Goal: Information Seeking & Learning: Learn about a topic

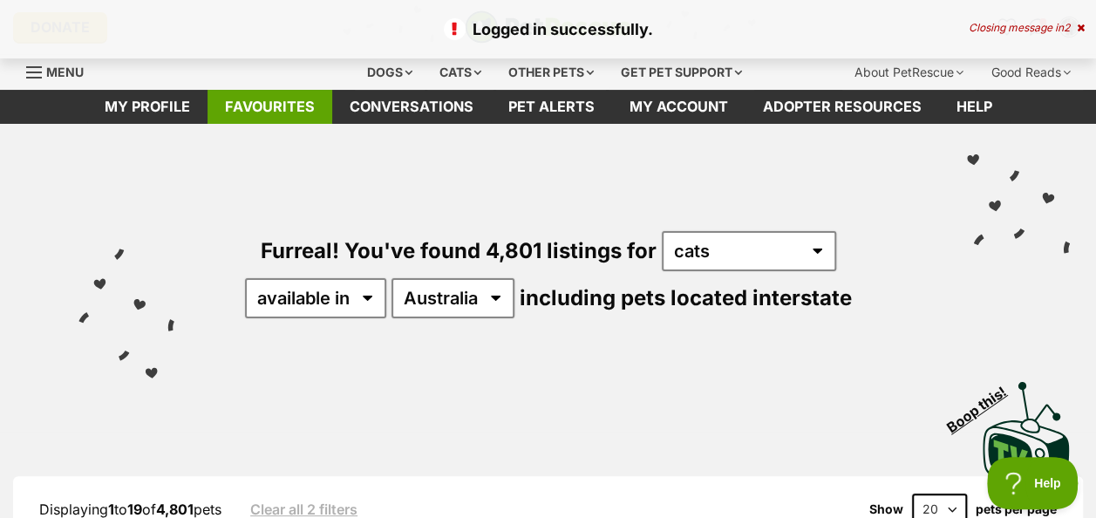
click at [258, 106] on link "Favourites" at bounding box center [270, 107] width 125 height 34
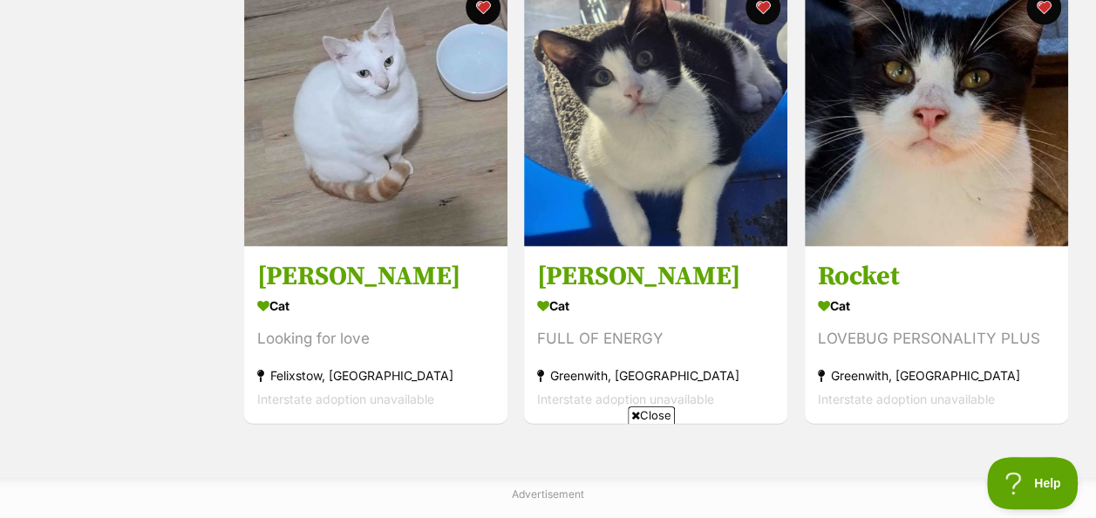
scroll to position [1831, 0]
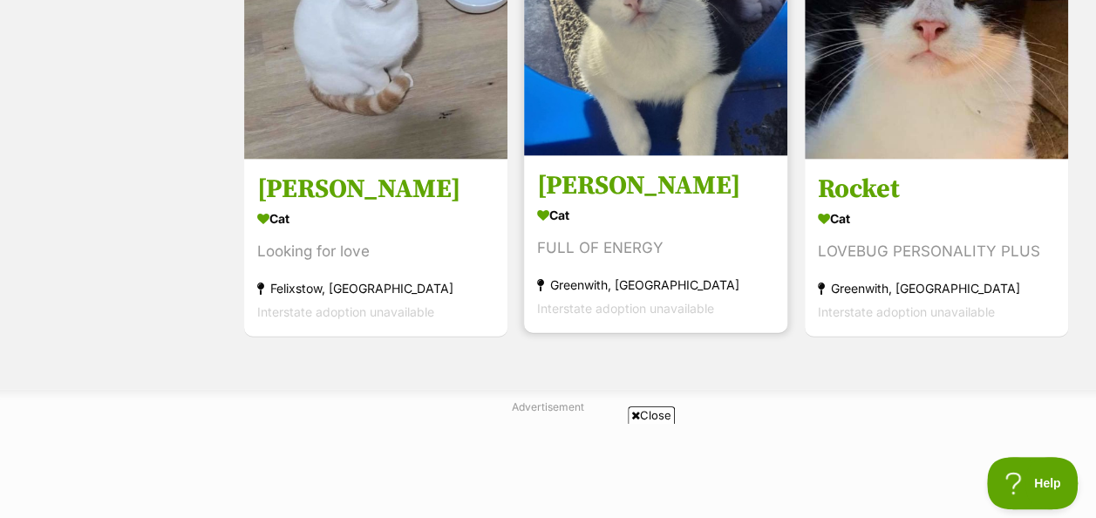
click at [637, 78] on img at bounding box center [655, 24] width 263 height 263
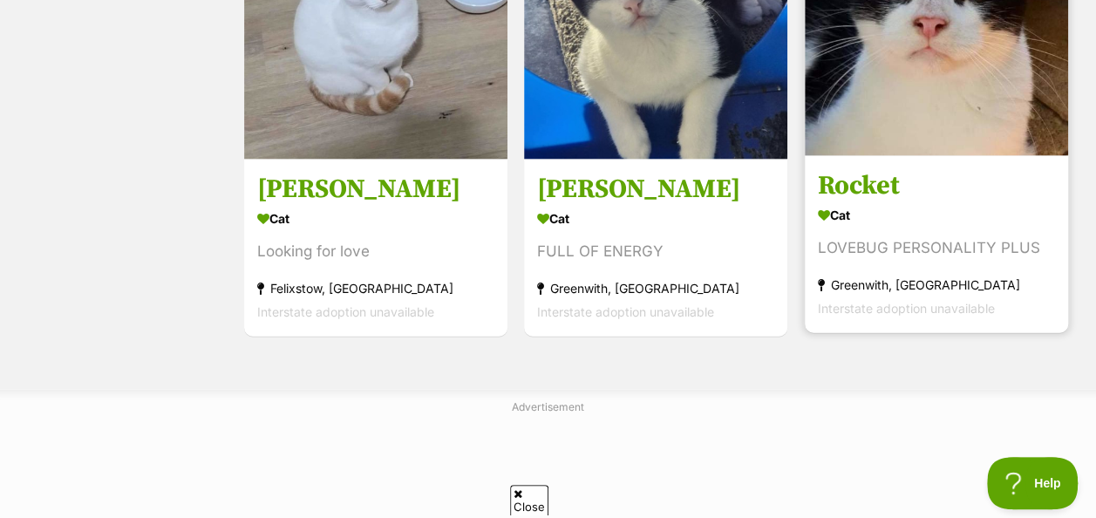
click at [968, 134] on img at bounding box center [936, 24] width 263 height 263
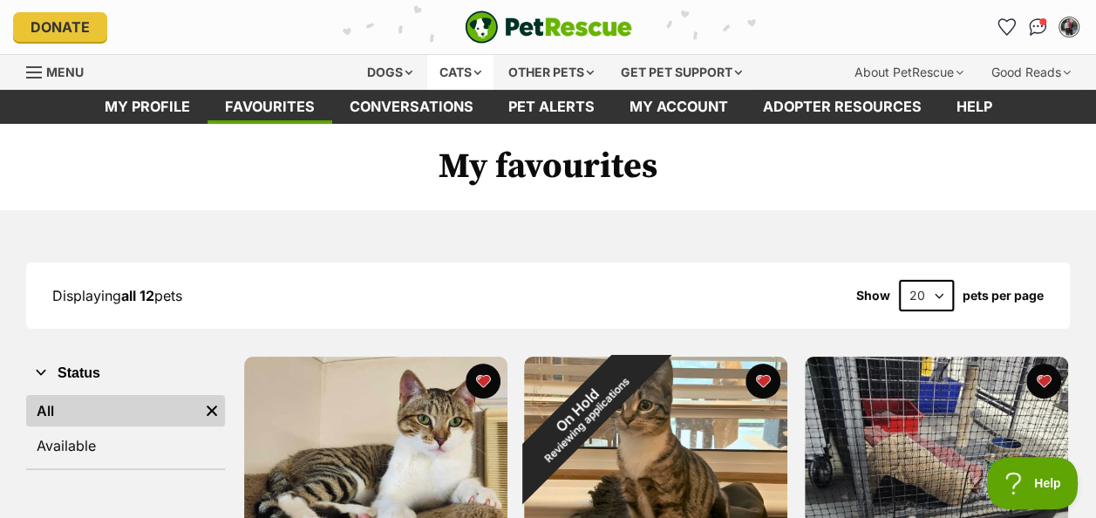
click at [440, 68] on div "Cats" at bounding box center [460, 72] width 66 height 35
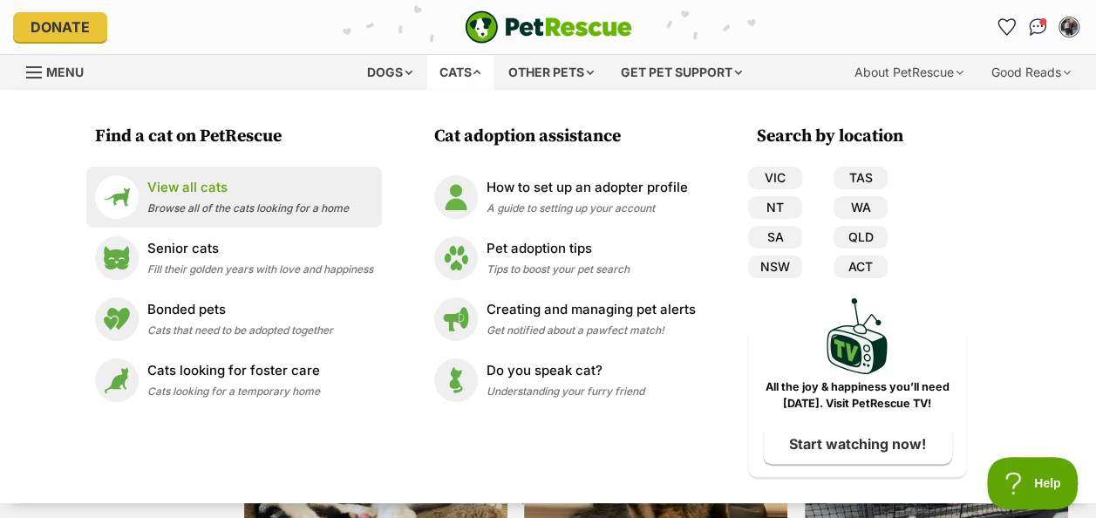
click at [202, 185] on p "View all cats" at bounding box center [247, 188] width 201 height 20
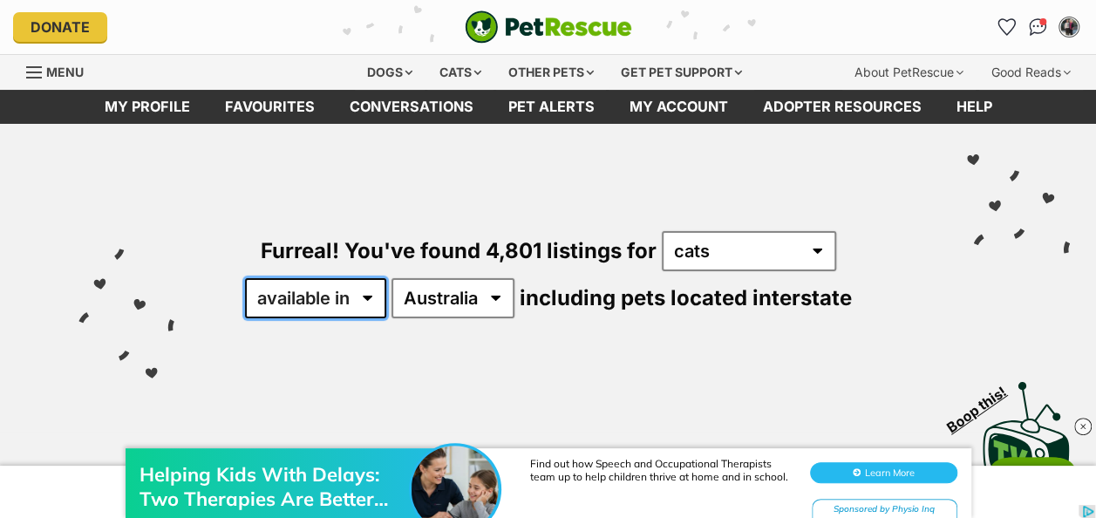
click at [368, 299] on select "available in located in" at bounding box center [315, 298] width 141 height 40
select select "disabled"
click at [245, 278] on select "available in located in" at bounding box center [315, 298] width 141 height 40
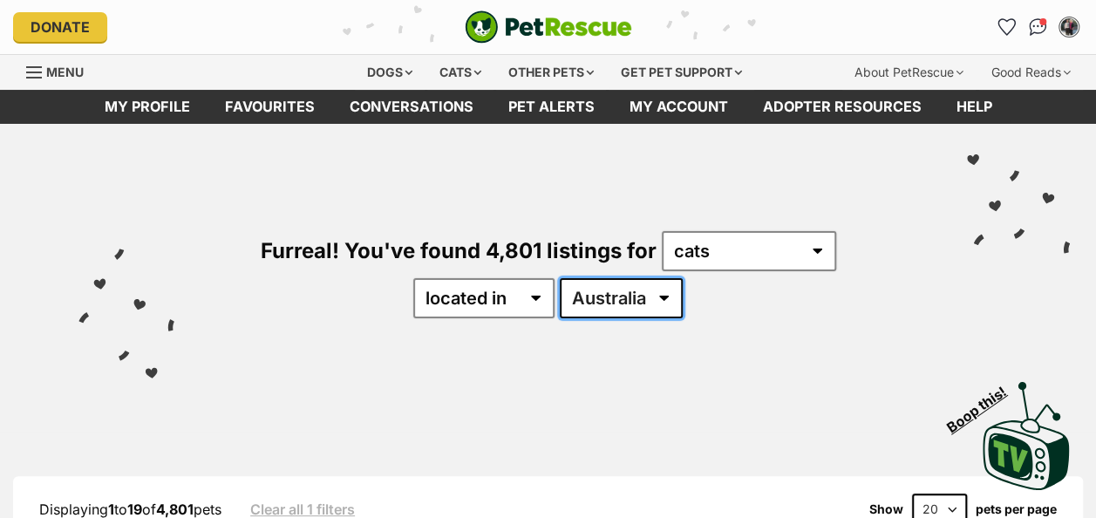
click at [602, 294] on select "Australia ACT NSW NT QLD SA TAS VIC WA" at bounding box center [621, 298] width 123 height 40
select select "SA"
click at [560, 278] on select "Australia ACT NSW NT QLD SA TAS VIC WA" at bounding box center [621, 298] width 123 height 40
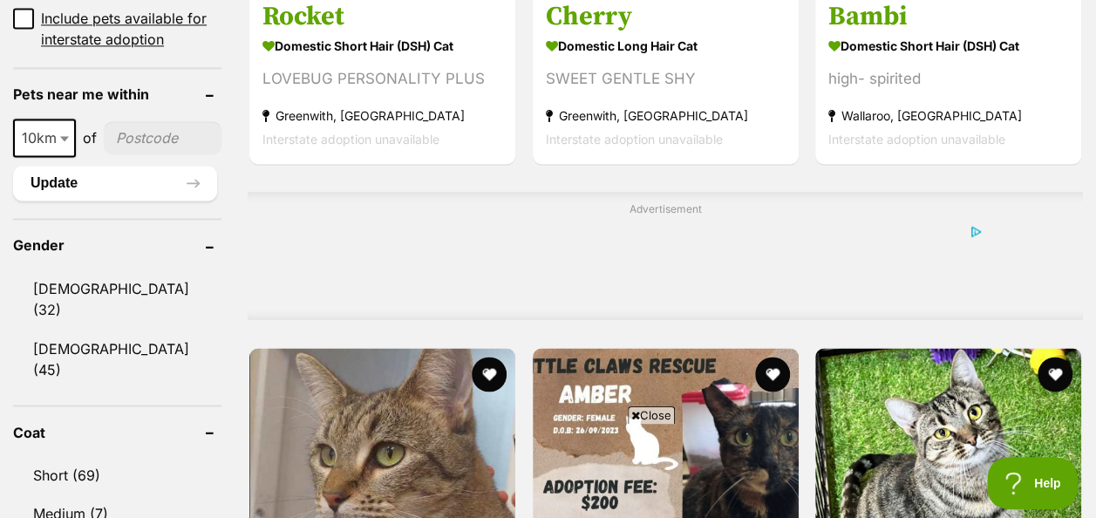
scroll to position [1395, 0]
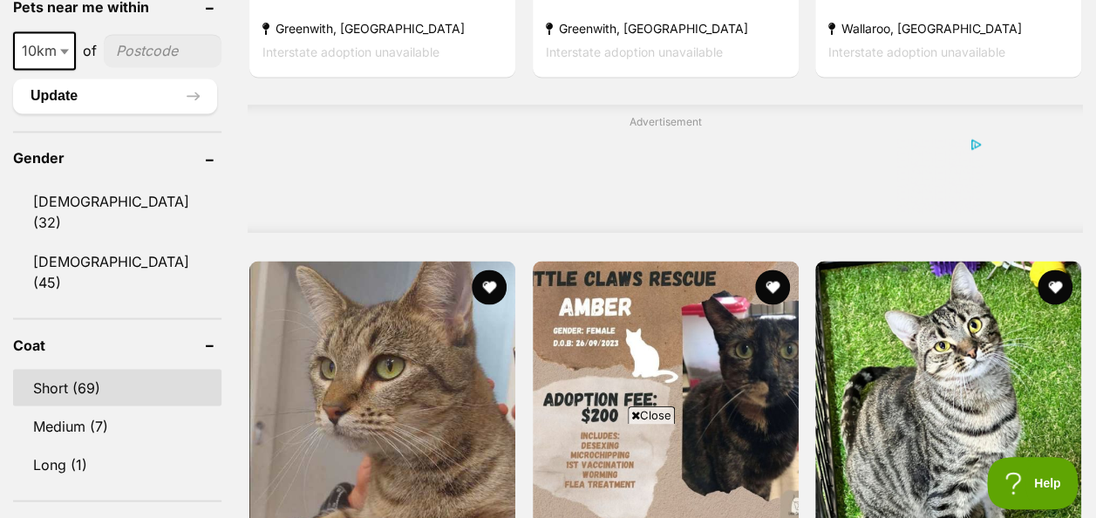
click at [55, 369] on link "Short (69)" at bounding box center [117, 387] width 208 height 37
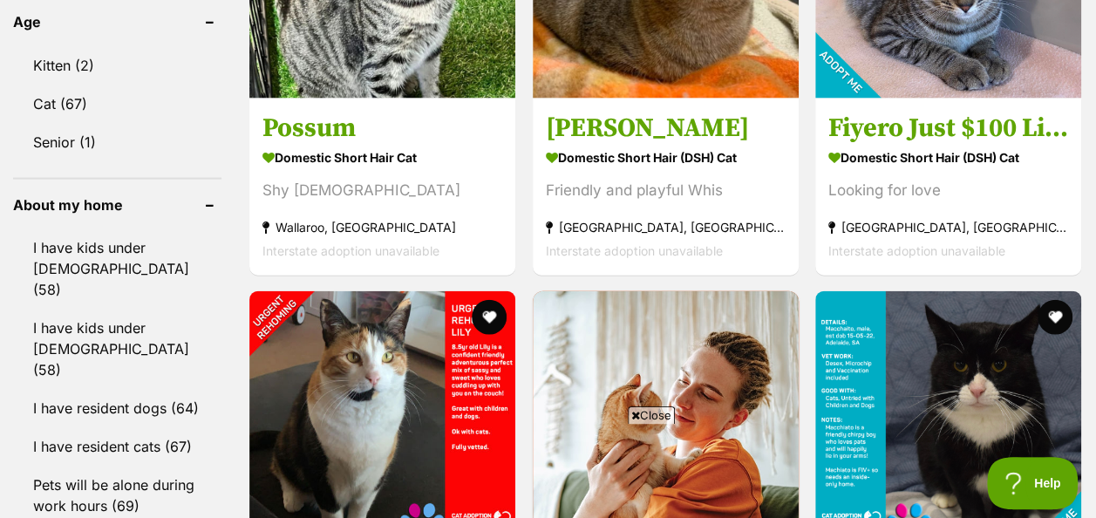
scroll to position [1831, 0]
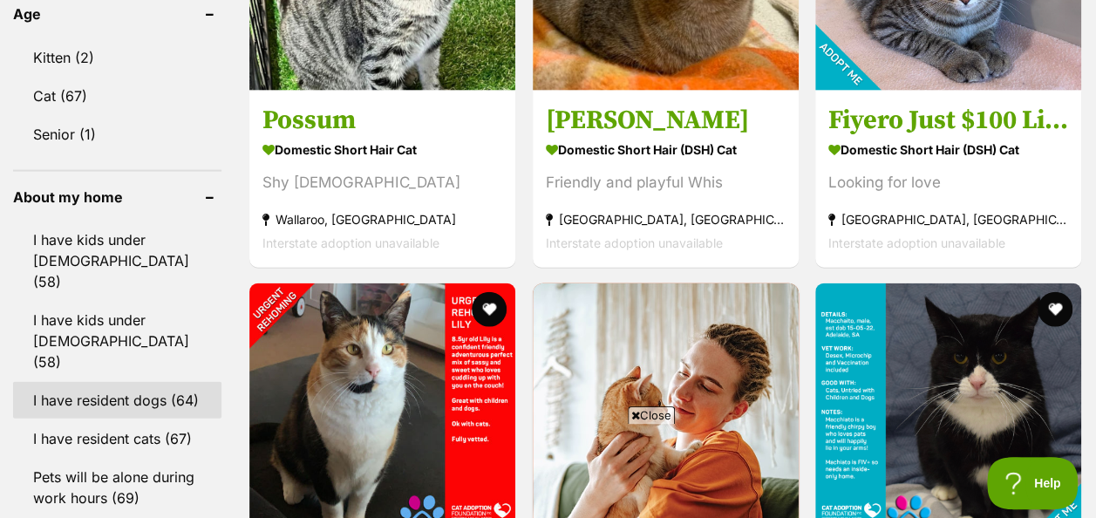
click at [61, 382] on link "I have resident dogs (64)" at bounding box center [117, 400] width 208 height 37
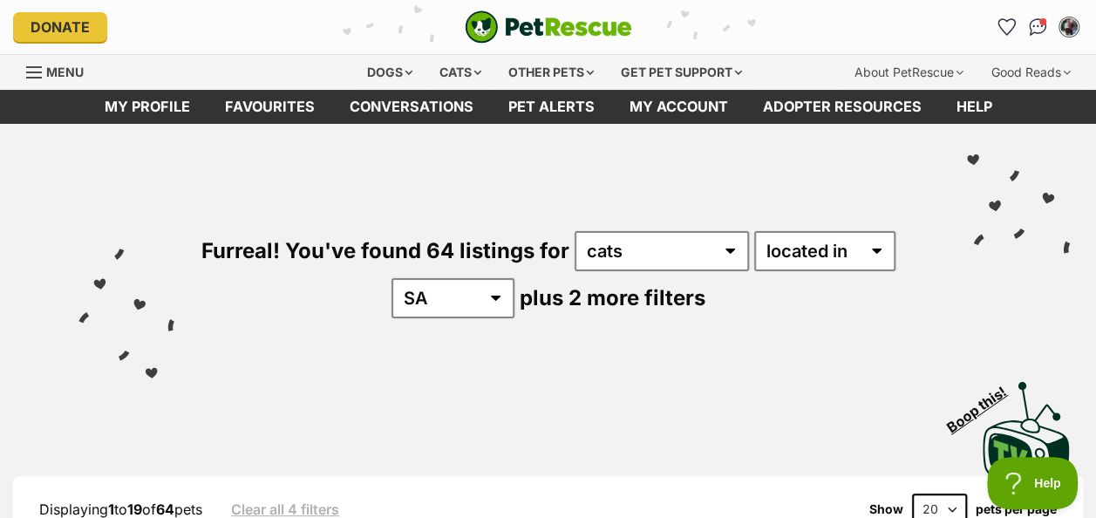
click at [951, 512] on select "20 40 60" at bounding box center [939, 509] width 55 height 31
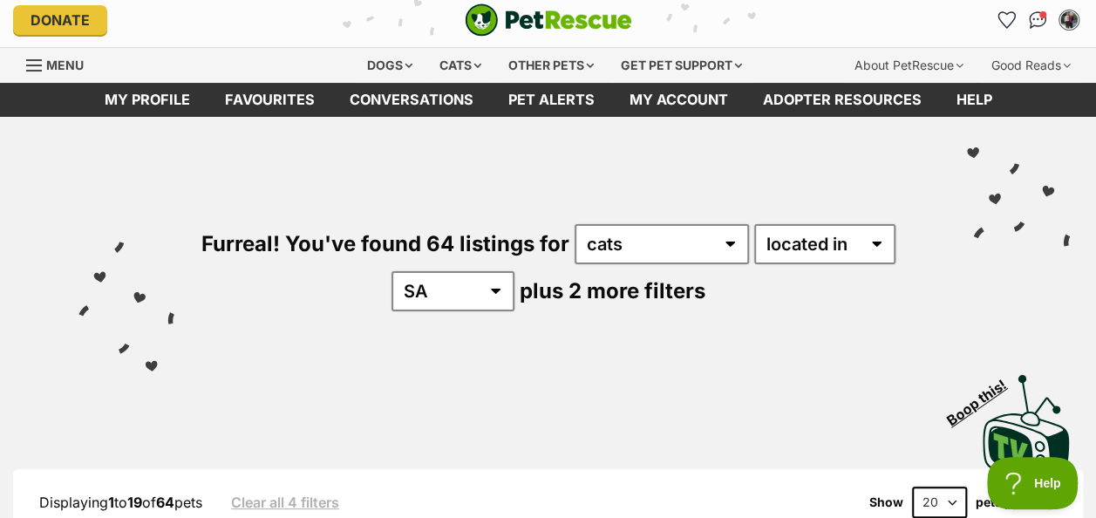
select select "60"
click at [912, 487] on select "20 40 60" at bounding box center [939, 502] width 55 height 31
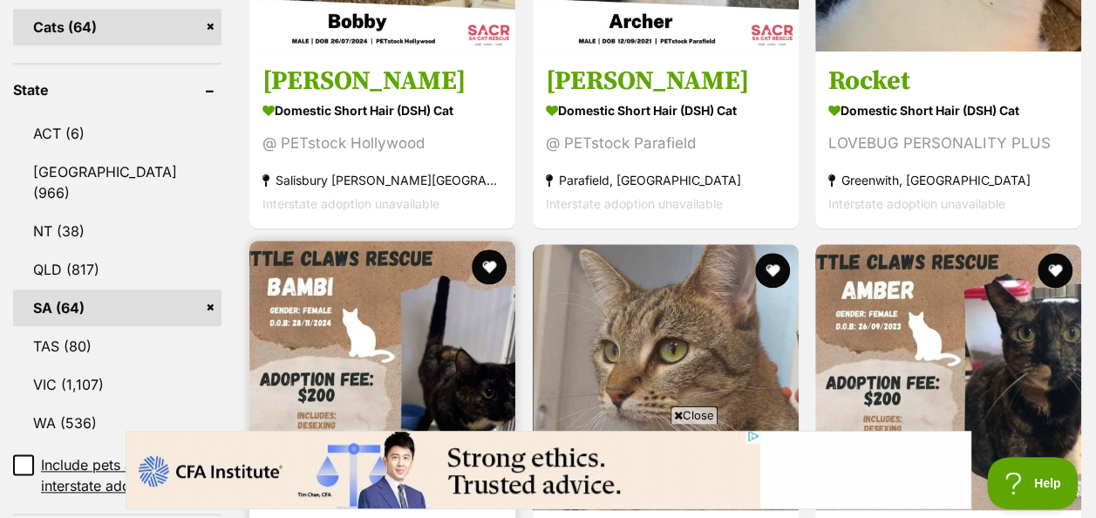
scroll to position [610, 0]
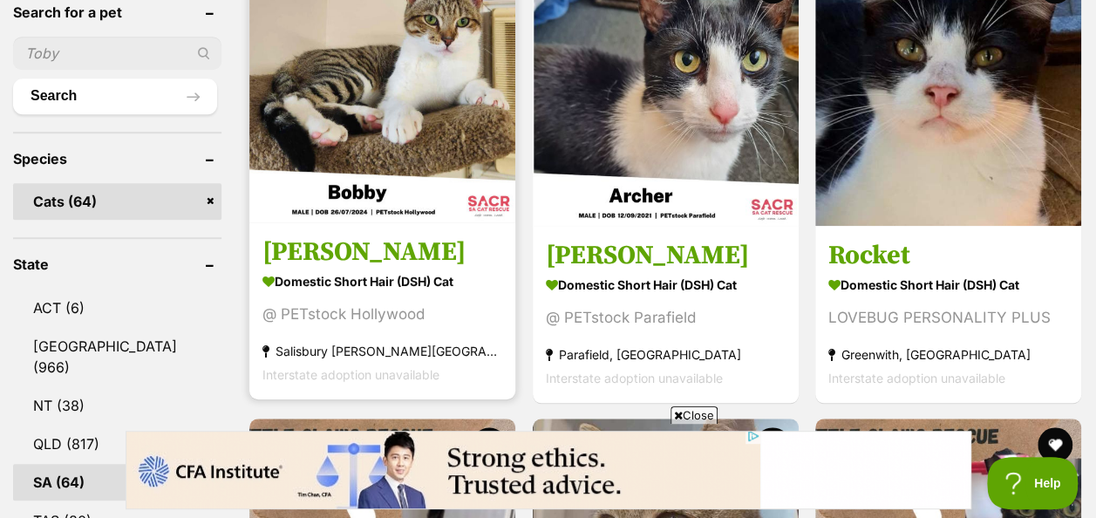
click at [362, 269] on link "Bobby Domestic Short Hair (DSH) Cat @ PETstock Hollywood Salisbury Downs, SA In…" at bounding box center [382, 310] width 266 height 177
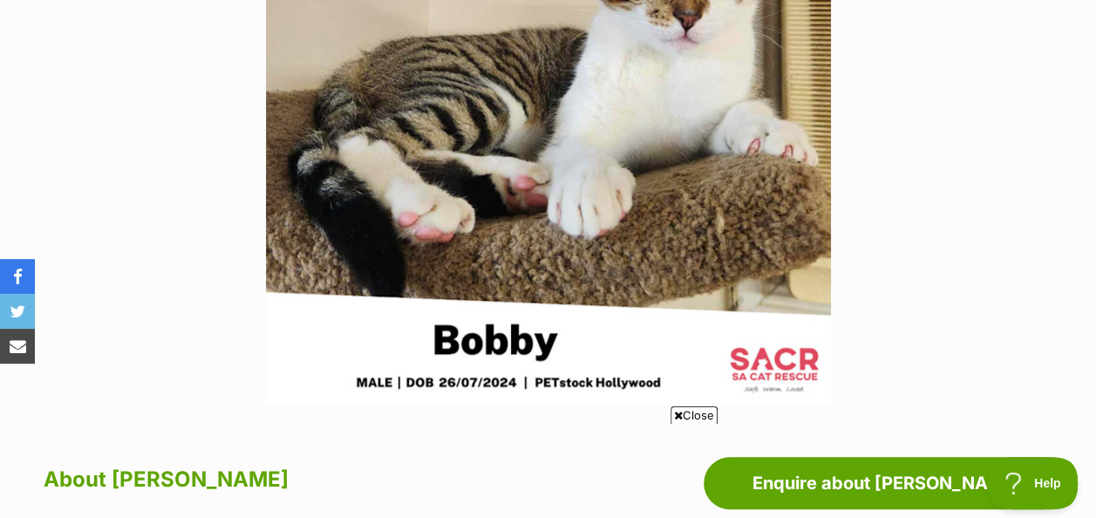
scroll to position [174, 0]
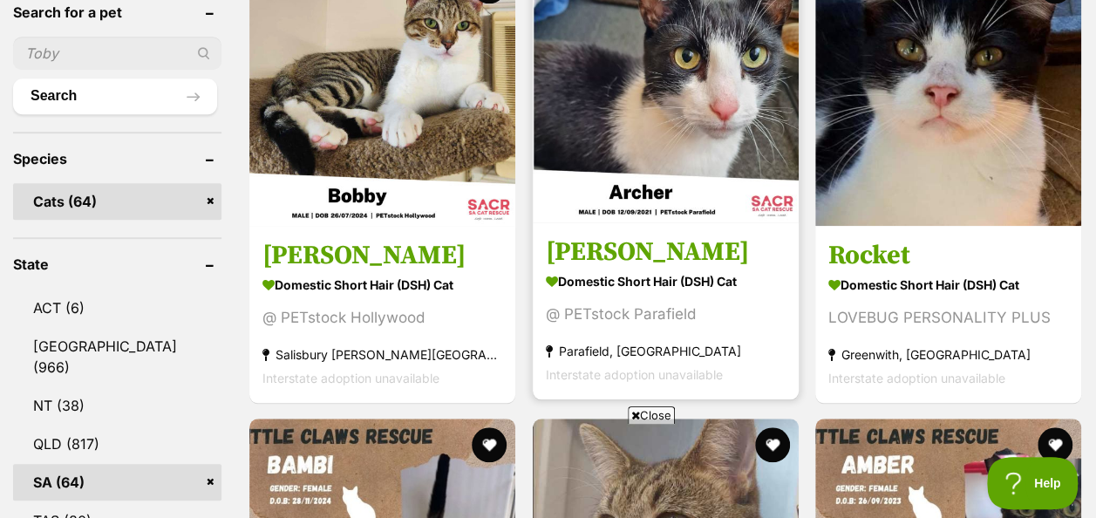
click at [652, 317] on div "@ PETstock Parafield" at bounding box center [666, 314] width 240 height 24
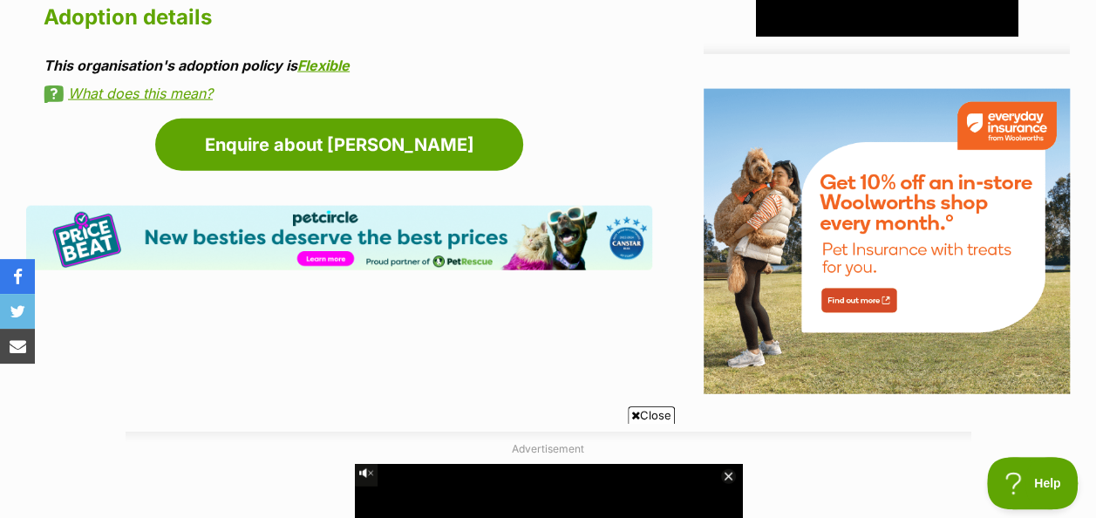
scroll to position [2006, 0]
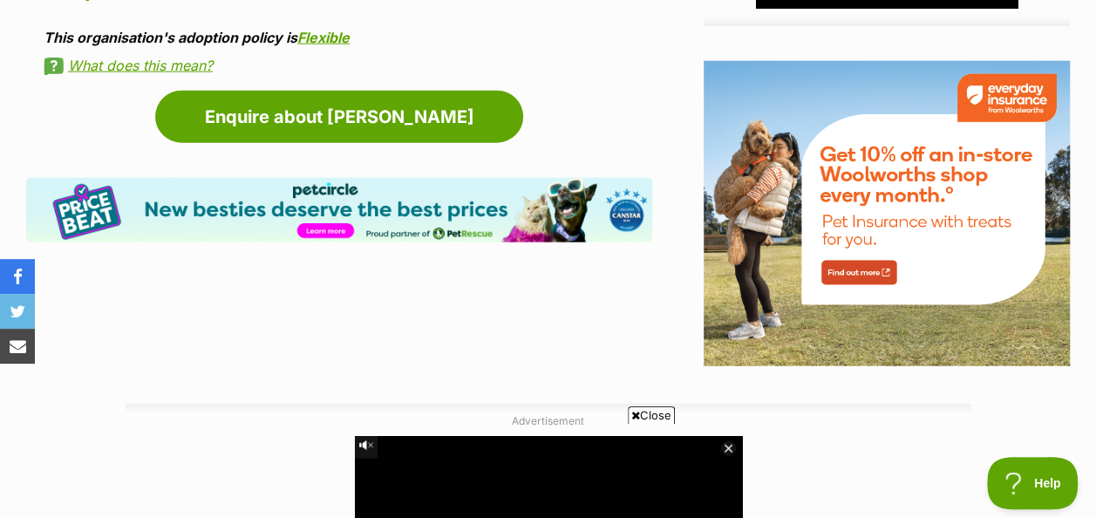
click at [126, 58] on link "What does this mean?" at bounding box center [348, 66] width 609 height 16
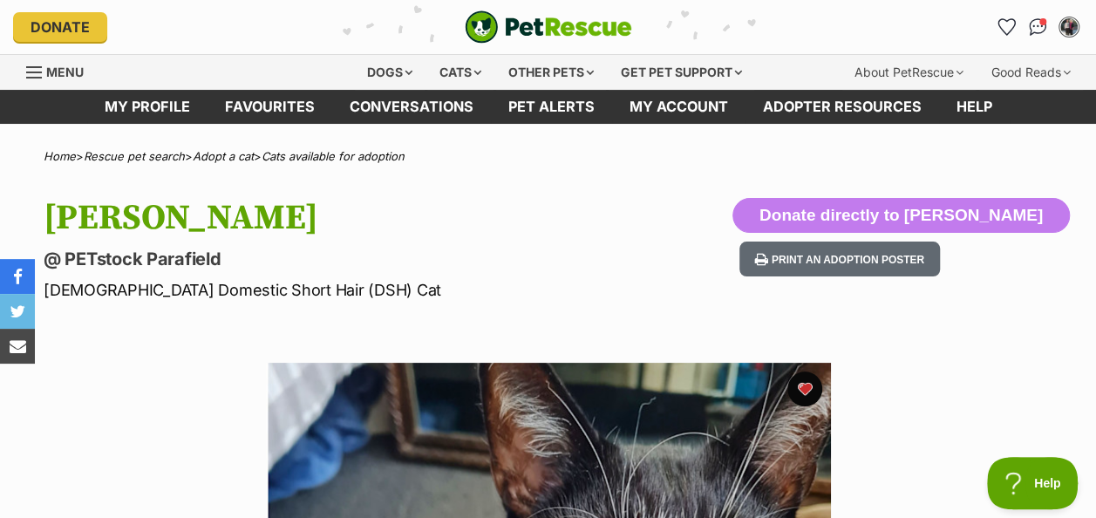
scroll to position [0, 0]
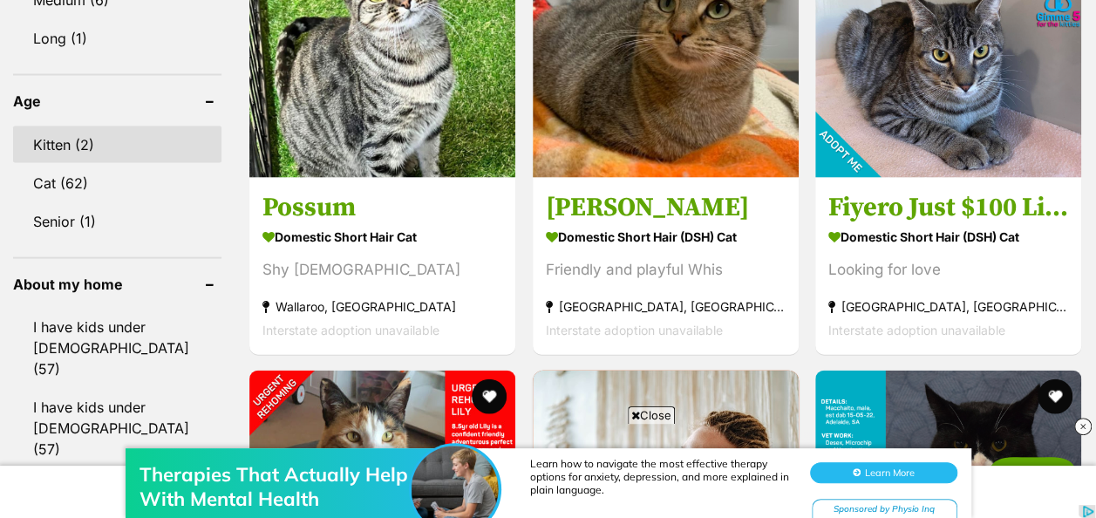
click at [66, 126] on link "Kitten (2)" at bounding box center [117, 144] width 208 height 37
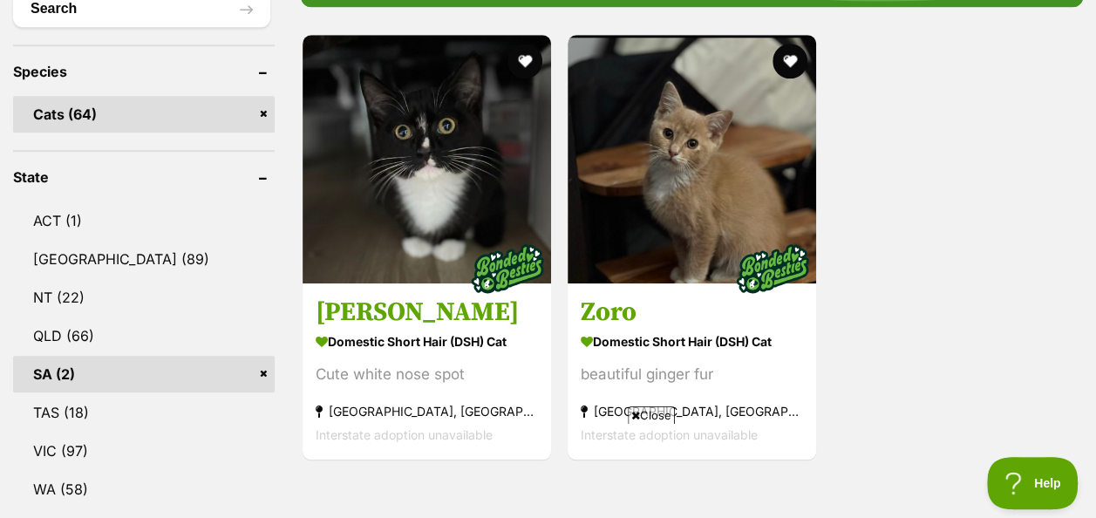
click at [57, 107] on link "Cats (64)" at bounding box center [144, 114] width 262 height 37
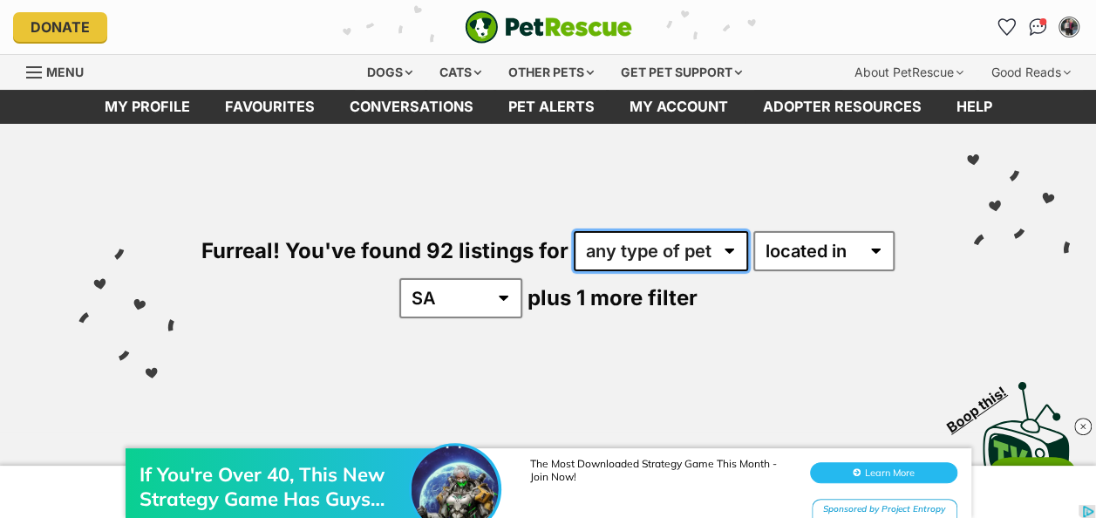
click at [724, 246] on select "any type of pet cats dogs other pets" at bounding box center [661, 251] width 174 height 40
select select "Cats"
click at [574, 231] on select "any type of pet cats dogs other pets" at bounding box center [661, 251] width 174 height 40
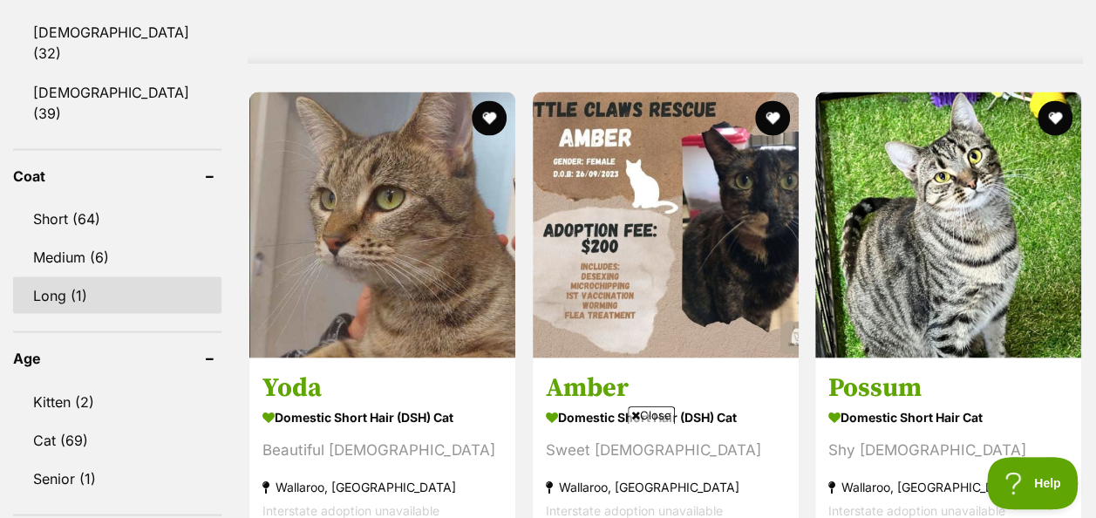
scroll to position [1570, 0]
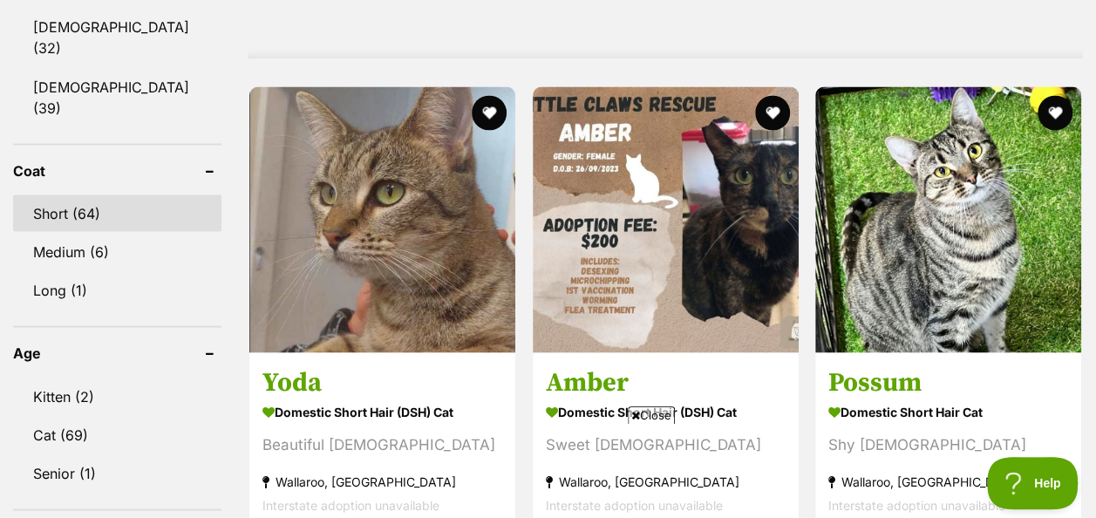
click at [61, 194] on link "Short (64)" at bounding box center [117, 212] width 208 height 37
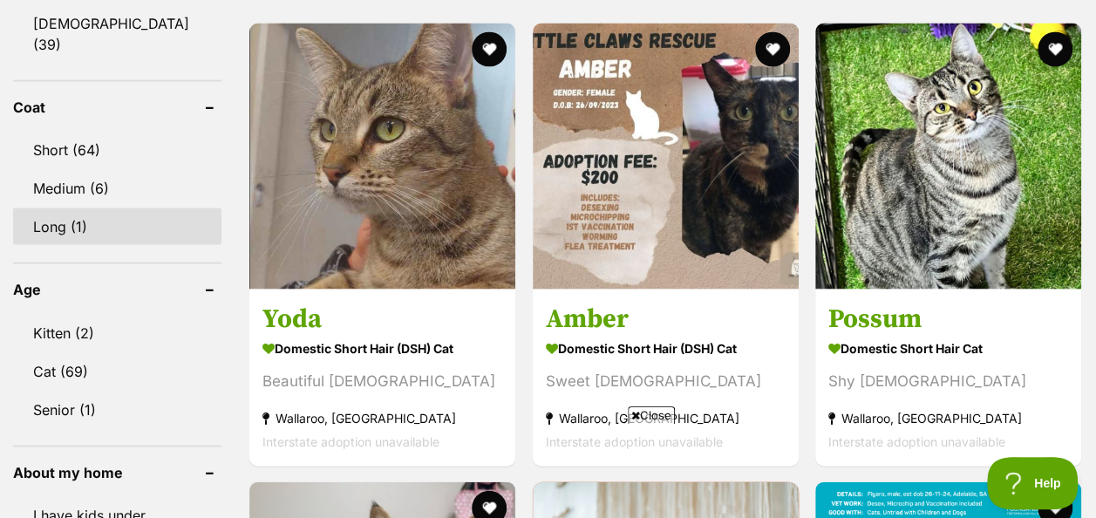
scroll to position [1739, 0]
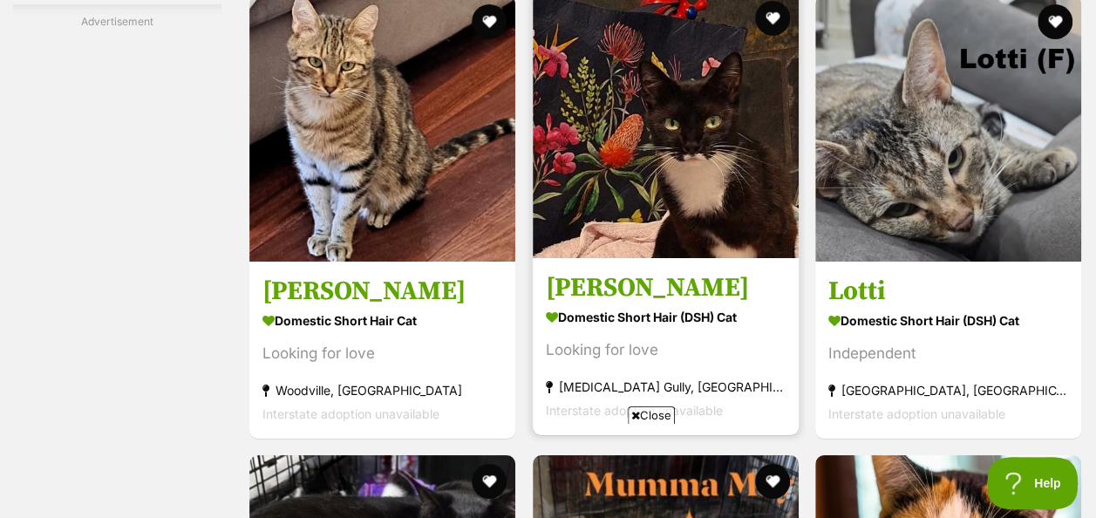
click at [649, 341] on div "Looking for love" at bounding box center [666, 350] width 240 height 24
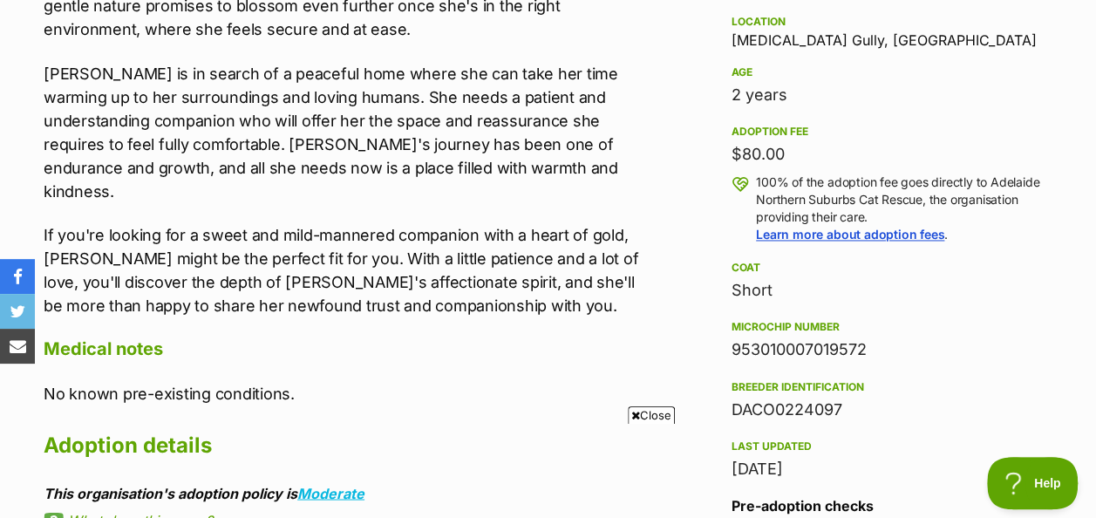
scroll to position [1221, 0]
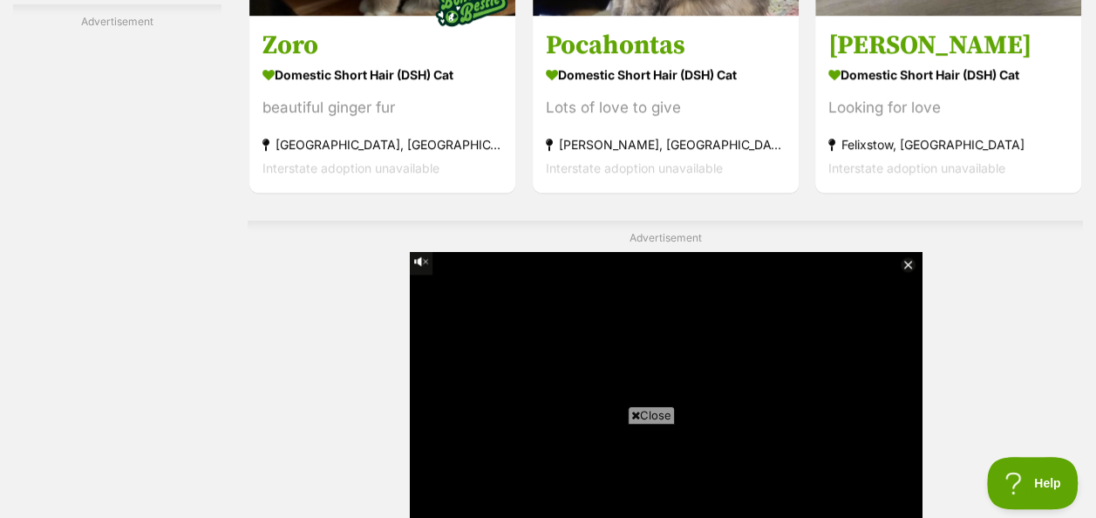
scroll to position [7673, 0]
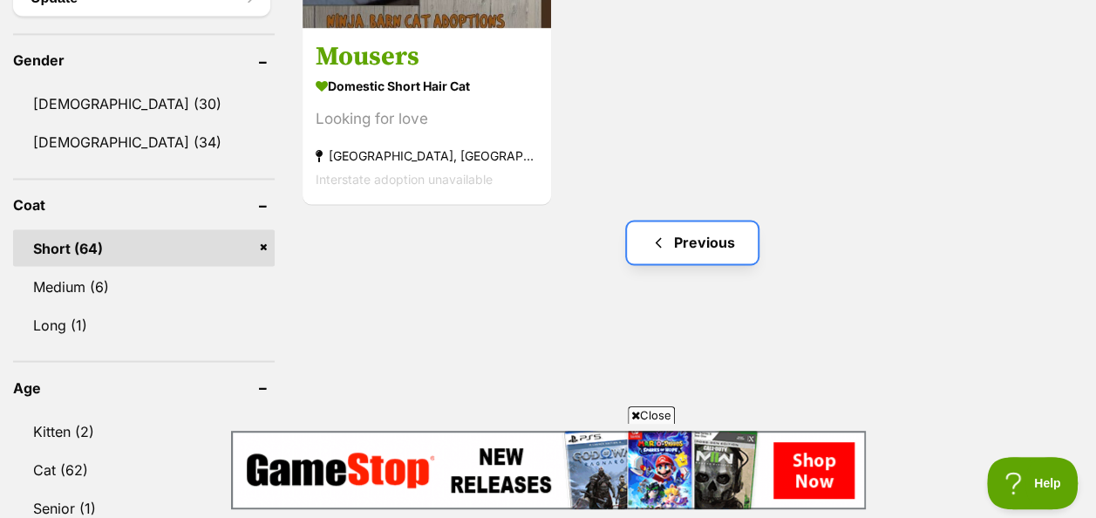
click at [708, 237] on link "Previous" at bounding box center [692, 243] width 131 height 42
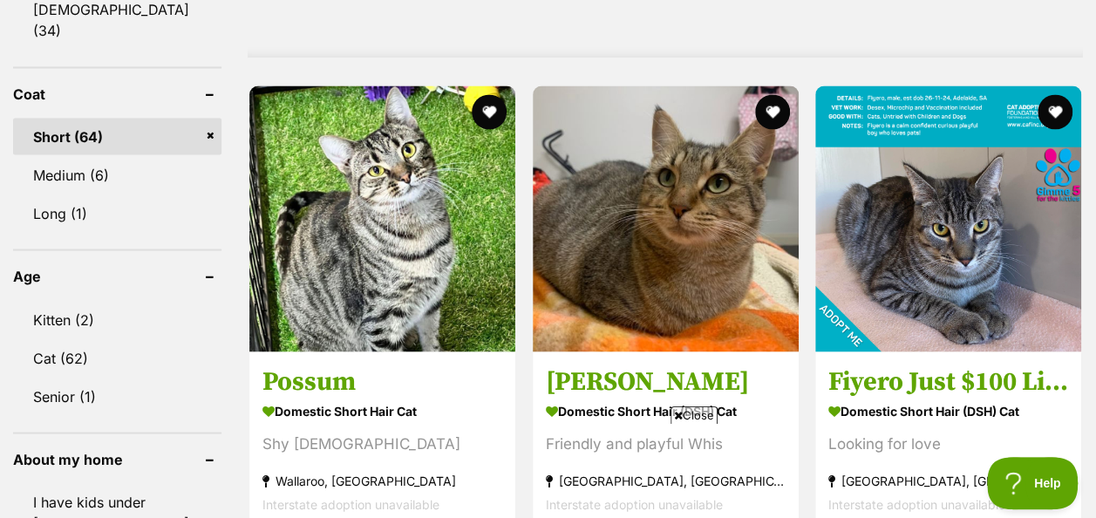
scroll to position [1657, 0]
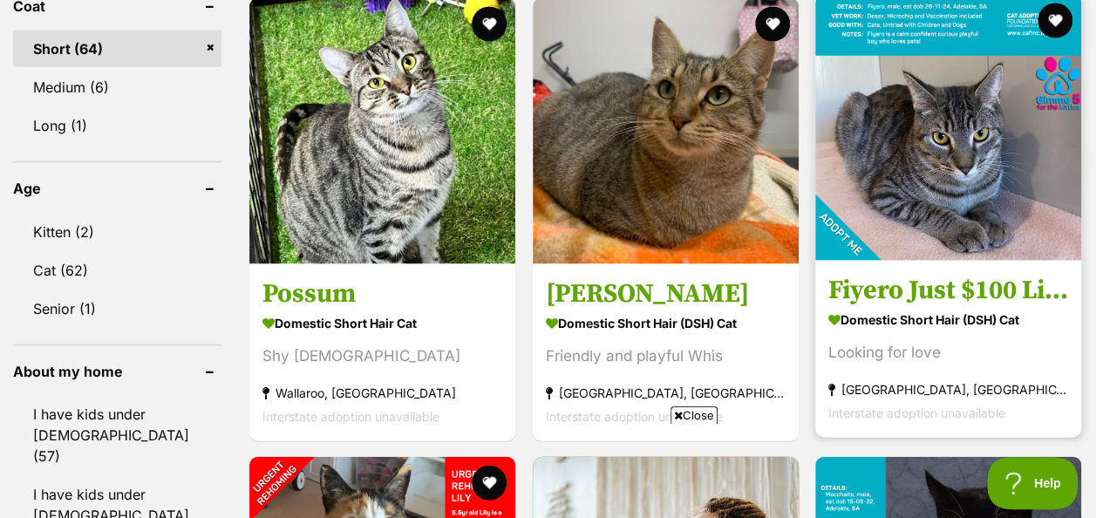
click at [964, 152] on img at bounding box center [948, 128] width 266 height 266
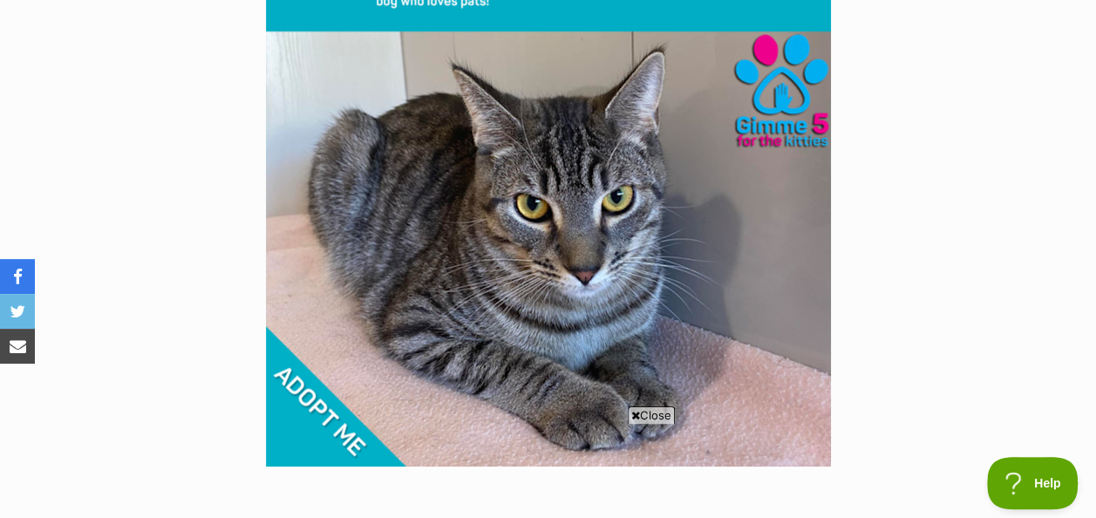
scroll to position [436, 0]
